Goal: Task Accomplishment & Management: Manage account settings

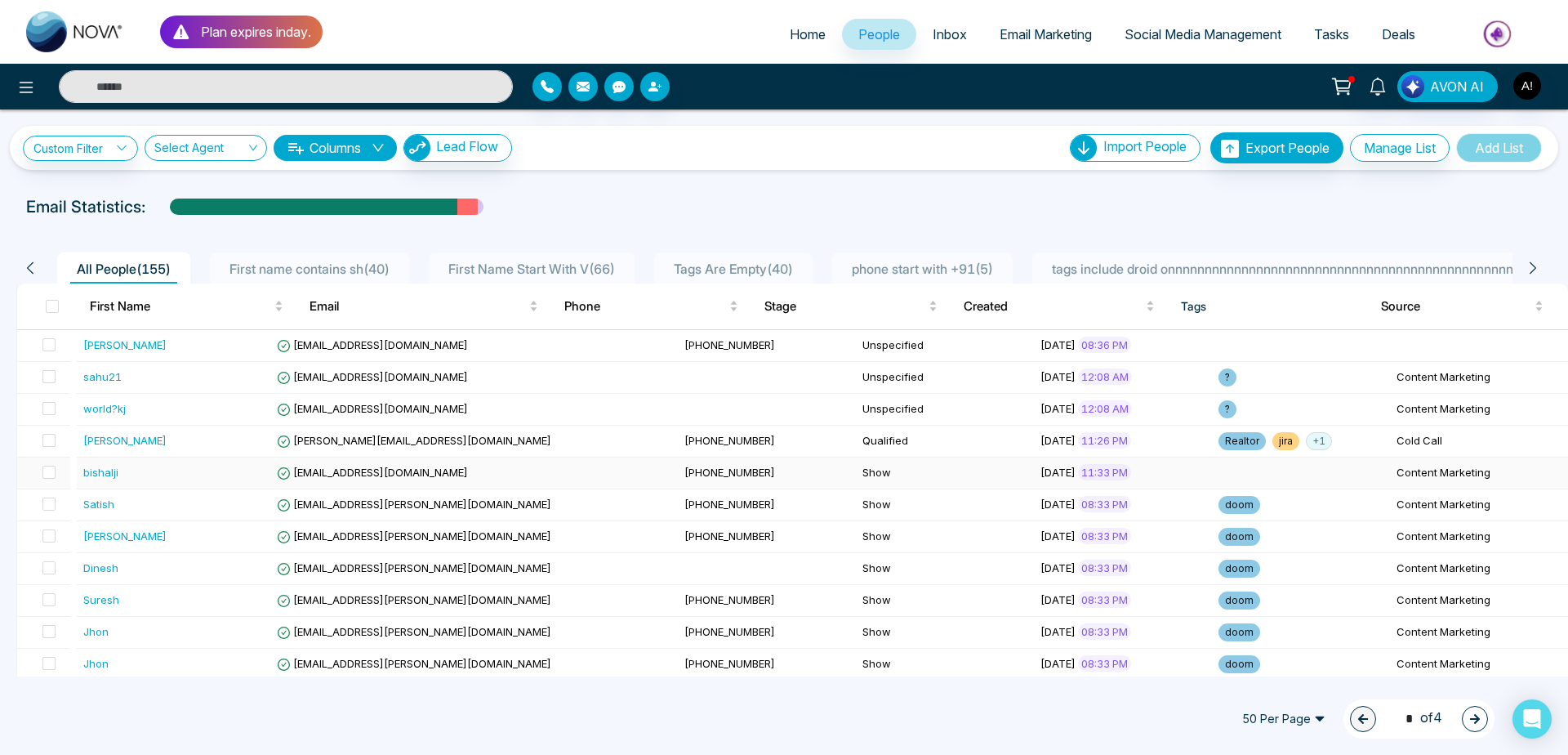
click at [48, 471] on span at bounding box center [49, 472] width 13 height 13
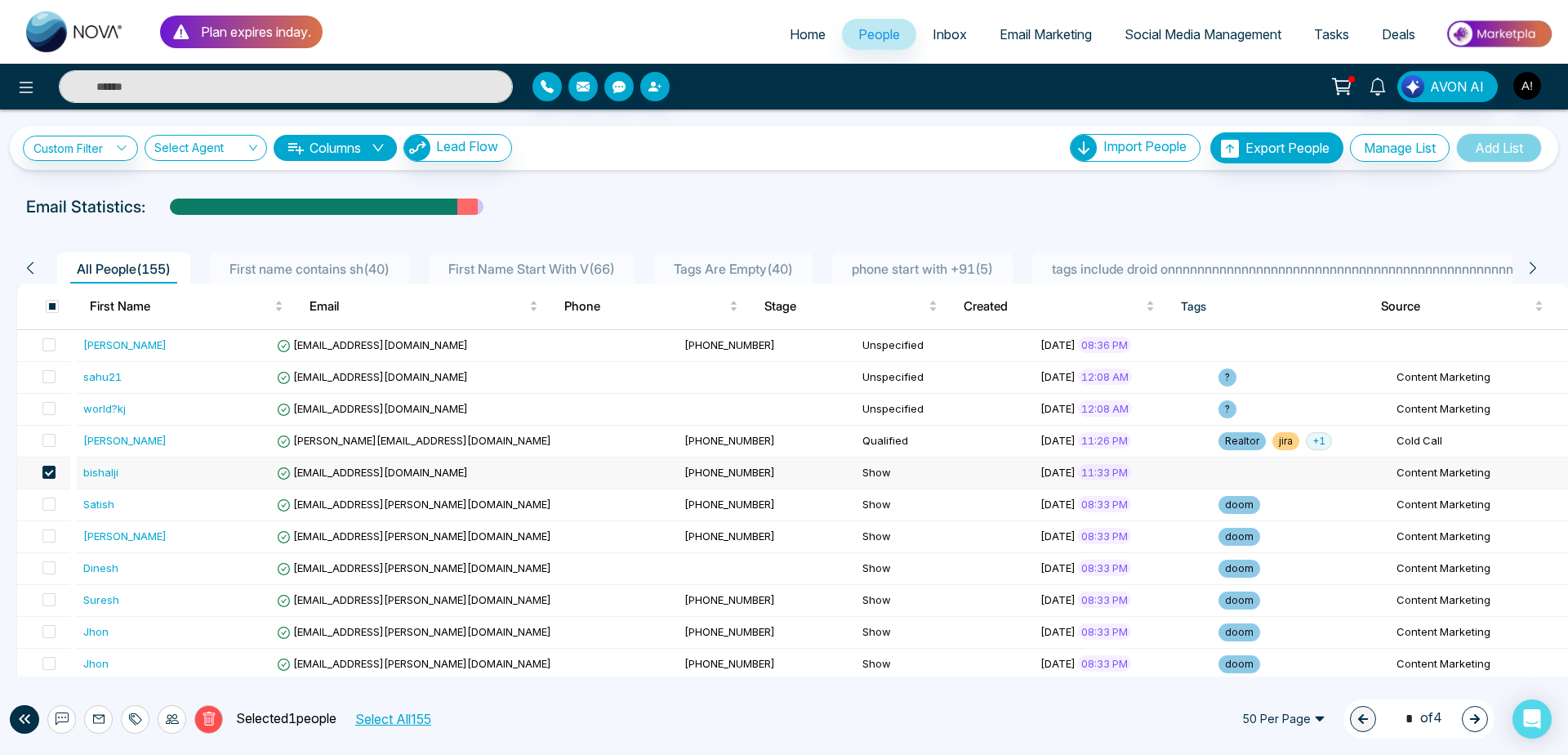
click at [214, 711] on icon at bounding box center [209, 719] width 15 height 15
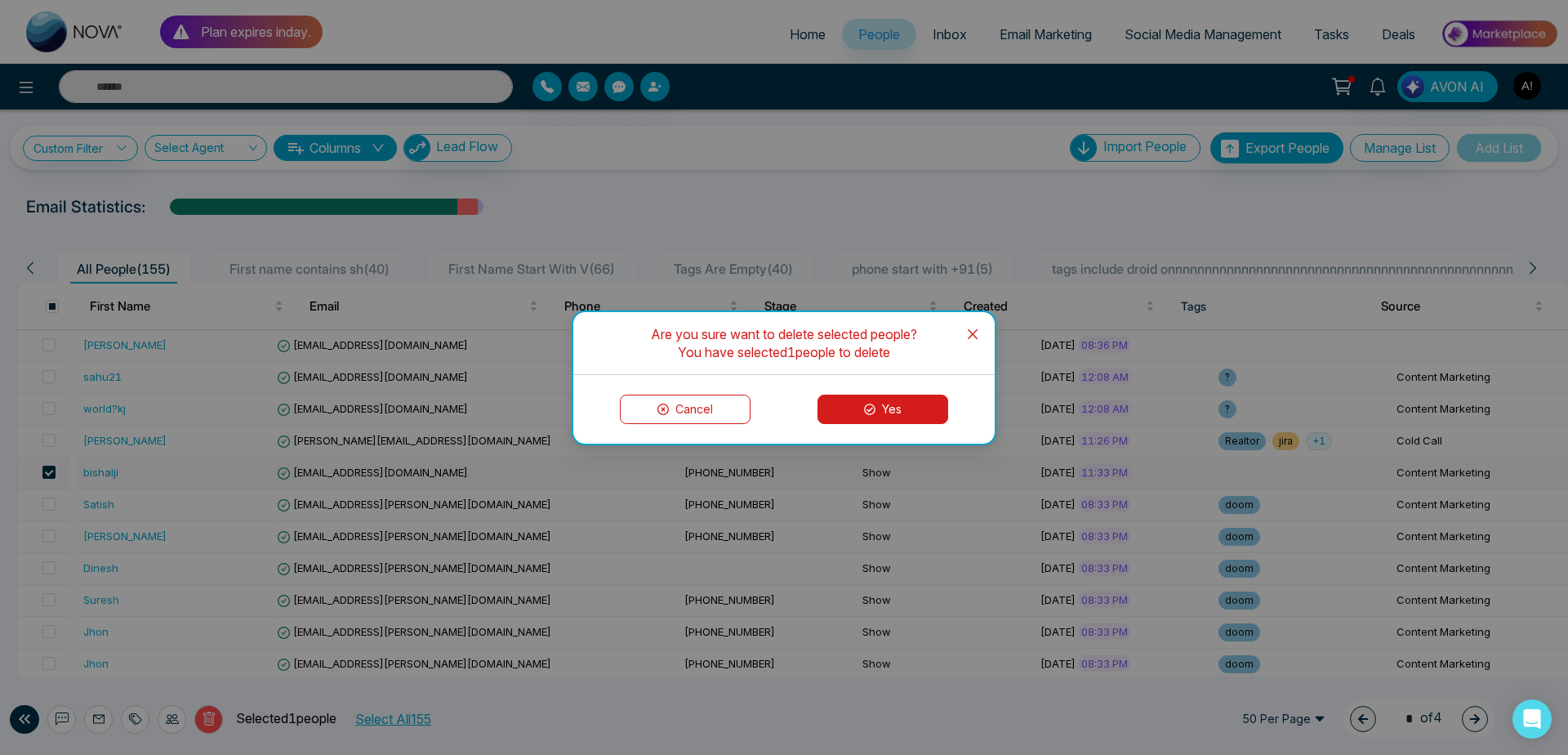
click at [901, 397] on button "Yes" at bounding box center [883, 409] width 131 height 29
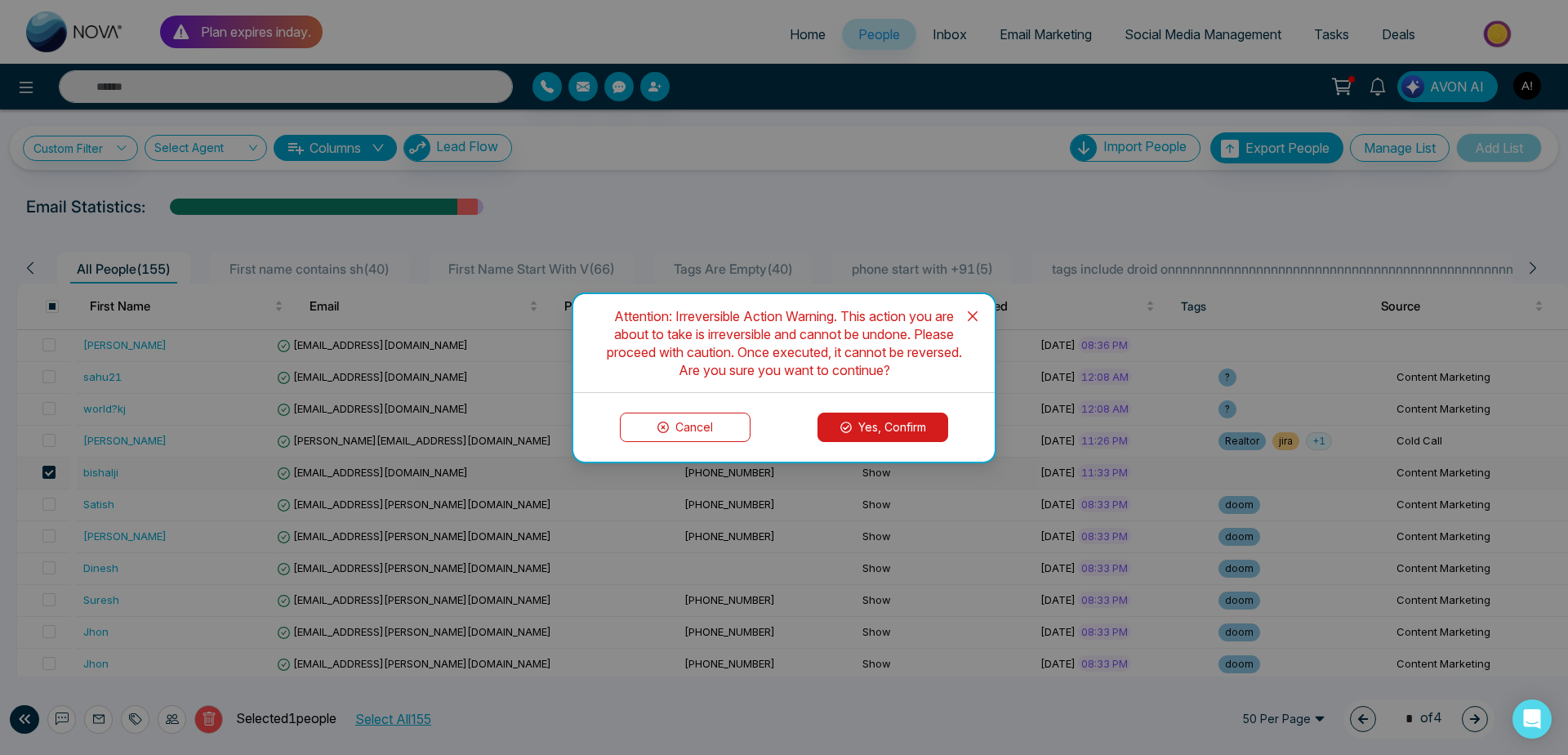
click at [910, 421] on button "Yes, Confirm" at bounding box center [883, 427] width 131 height 29
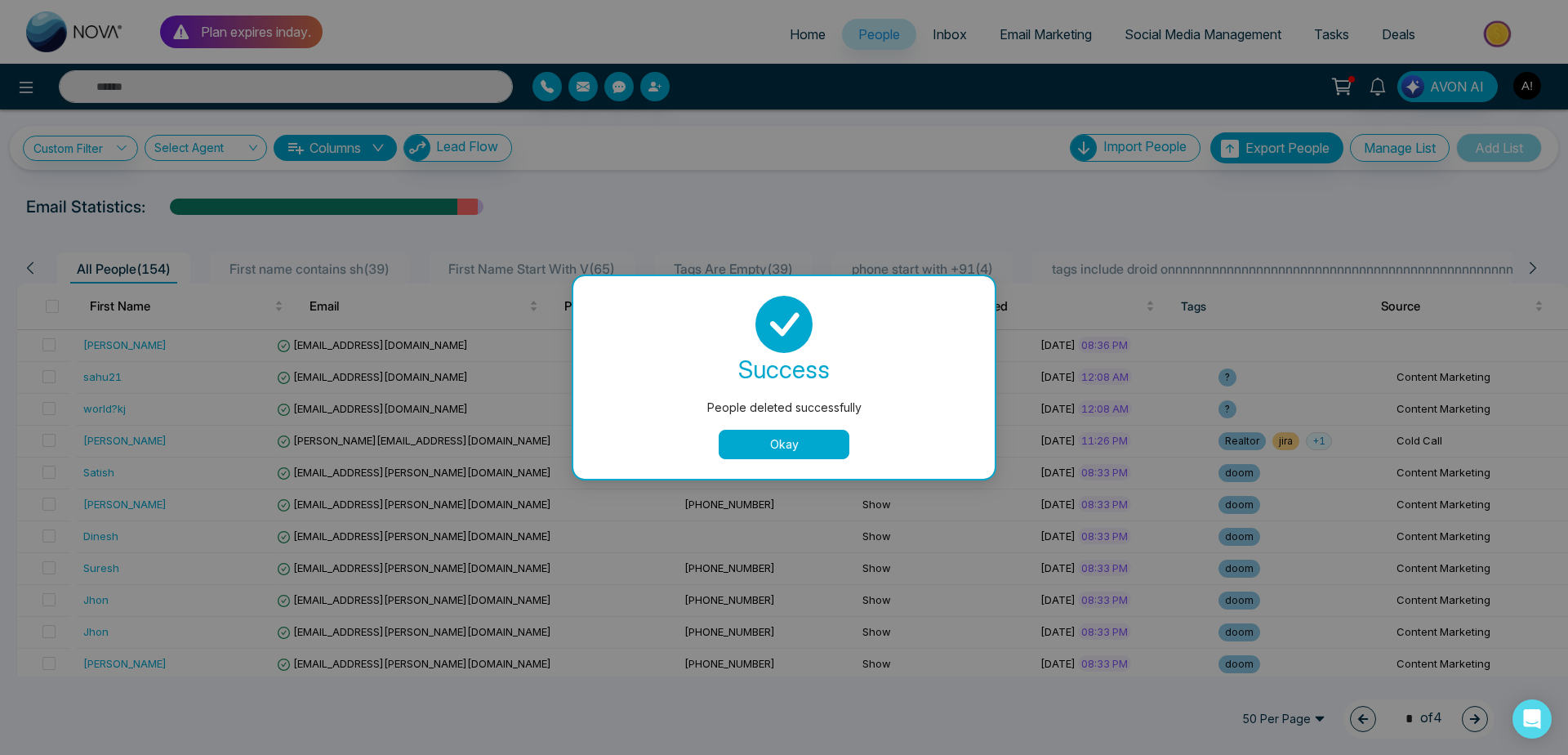
click at [660, 165] on div "People deleted successfully success People deleted successfully Okay" at bounding box center [784, 378] width 1568 height 755
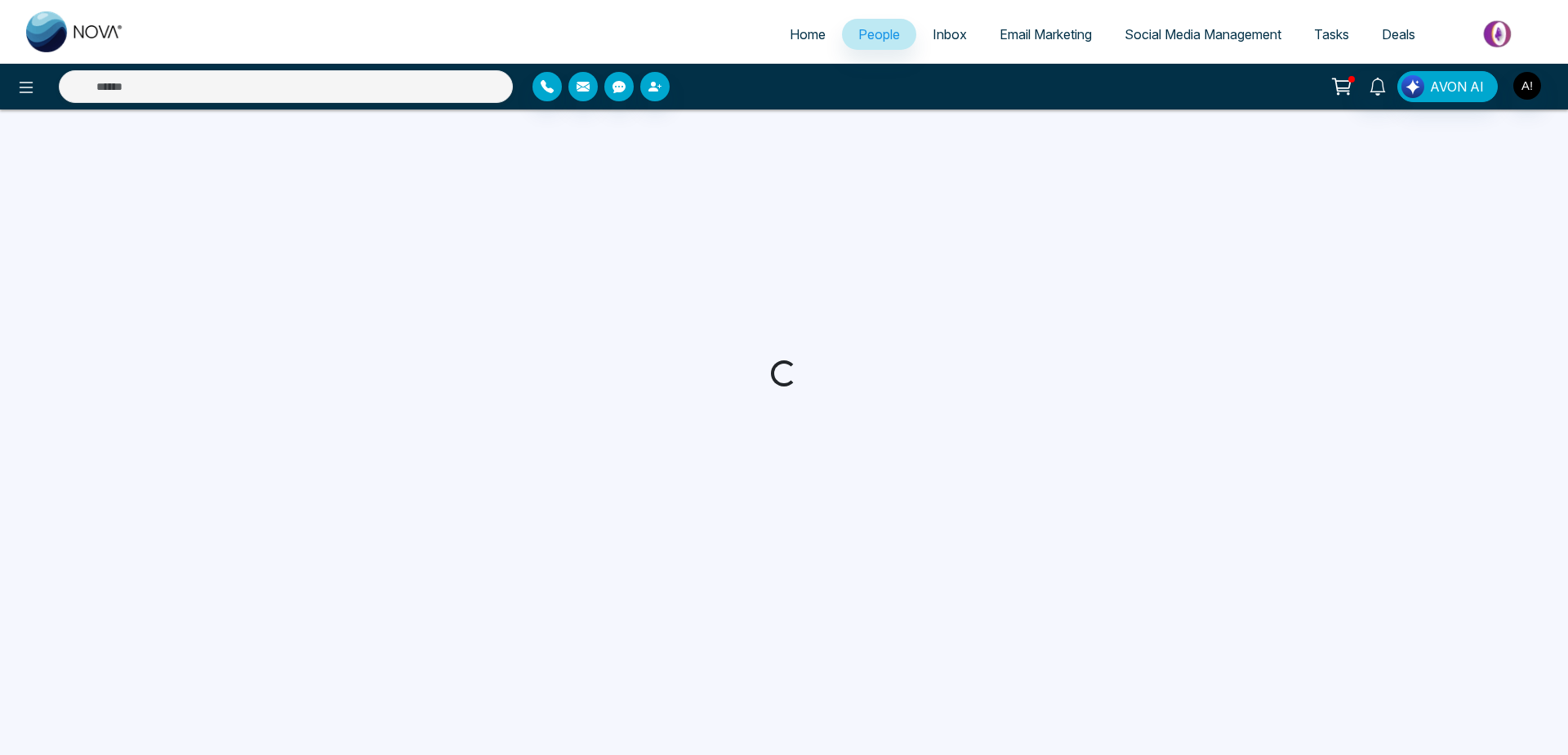
click at [790, 39] on span "Home" at bounding box center [808, 34] width 36 height 16
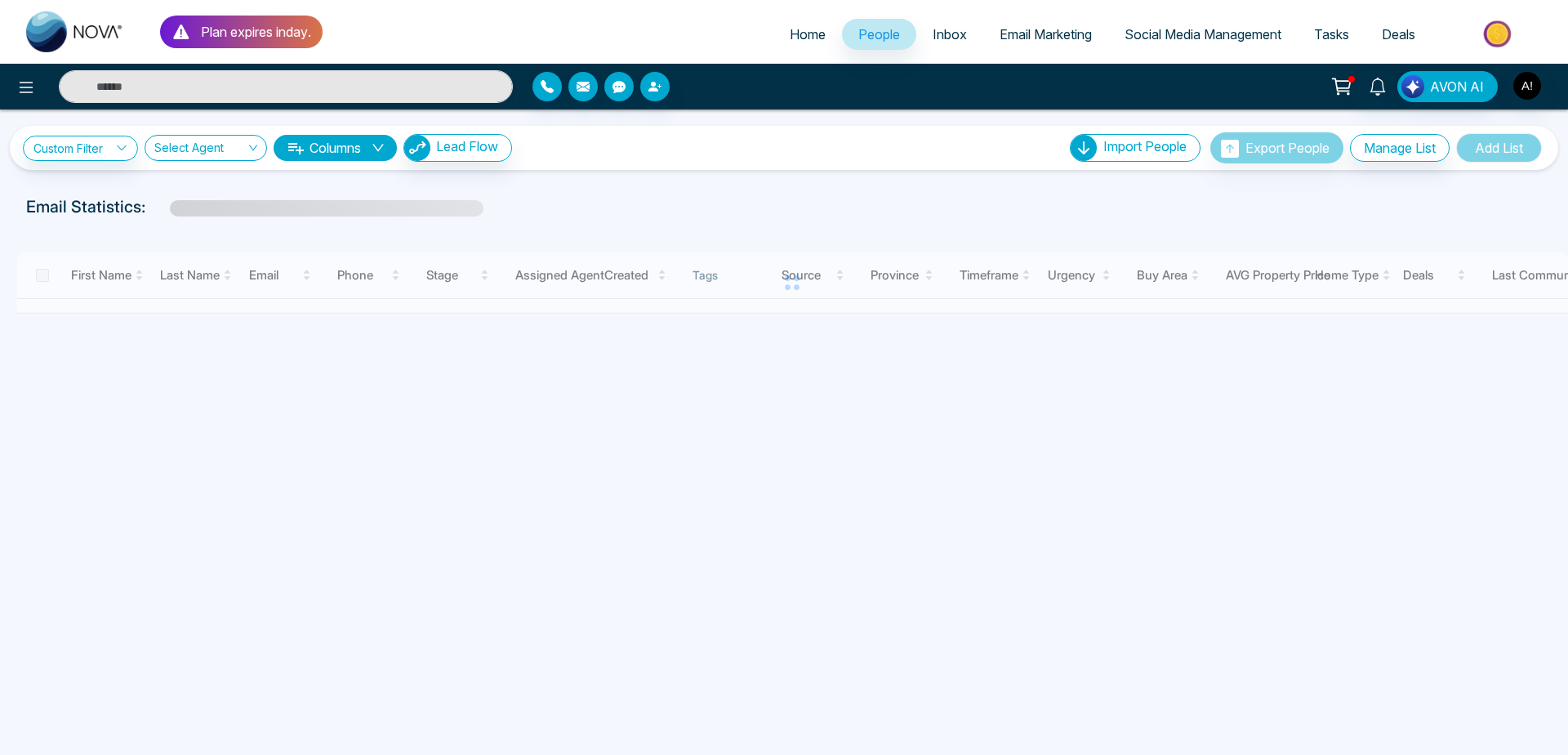
click at [790, 39] on span "Home" at bounding box center [808, 34] width 36 height 16
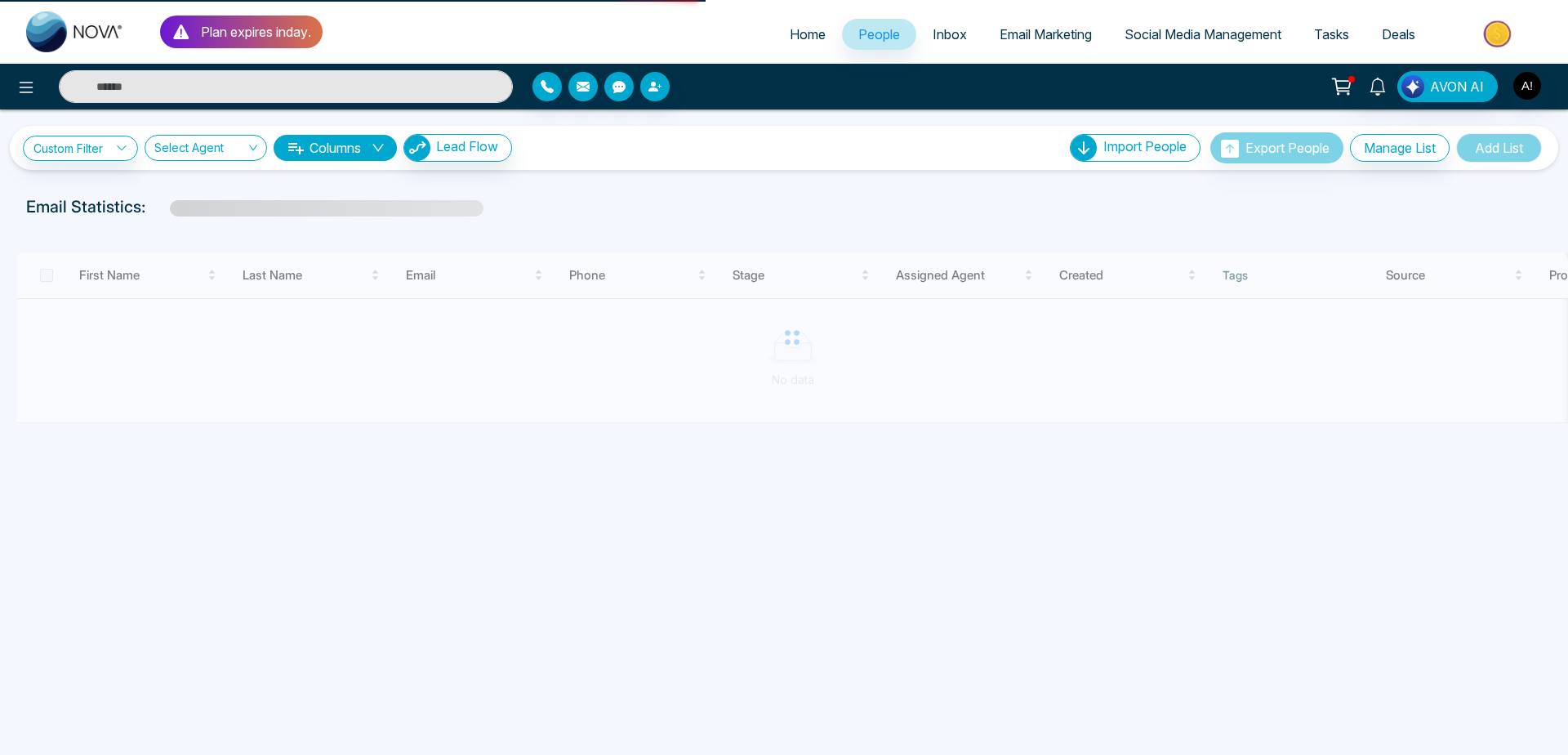
click at [790, 39] on span "Home" at bounding box center [808, 34] width 36 height 16
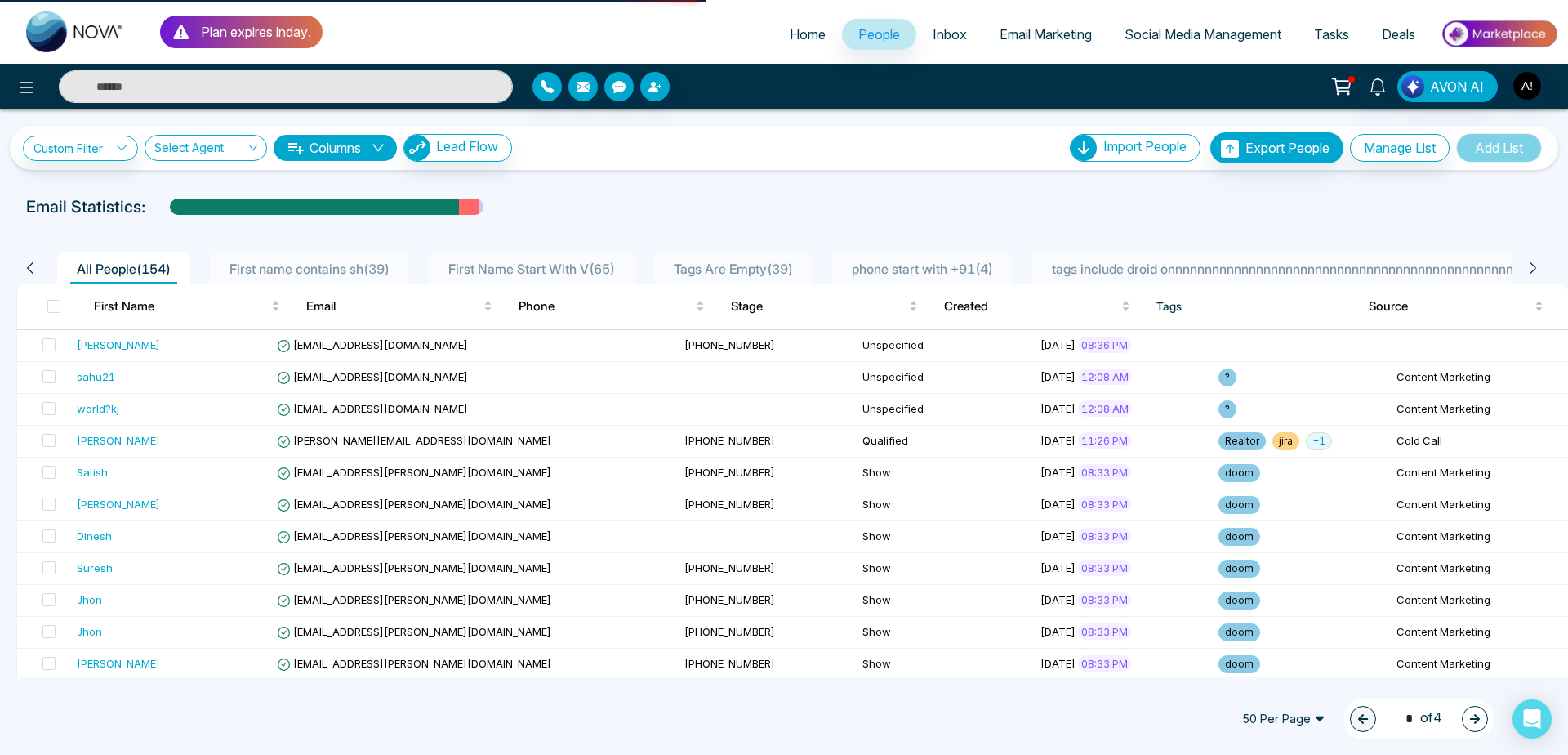
select select "*"
